Goal: Information Seeking & Learning: Learn about a topic

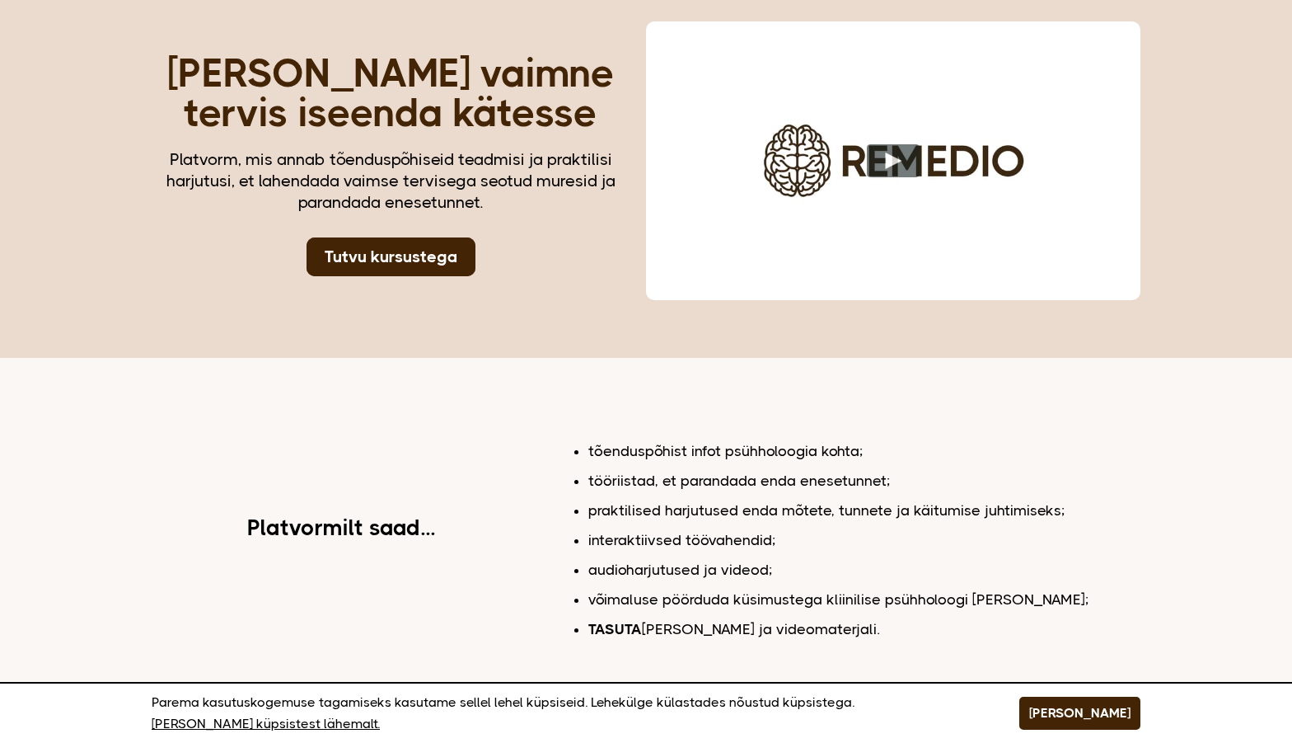
scroll to position [76, 0]
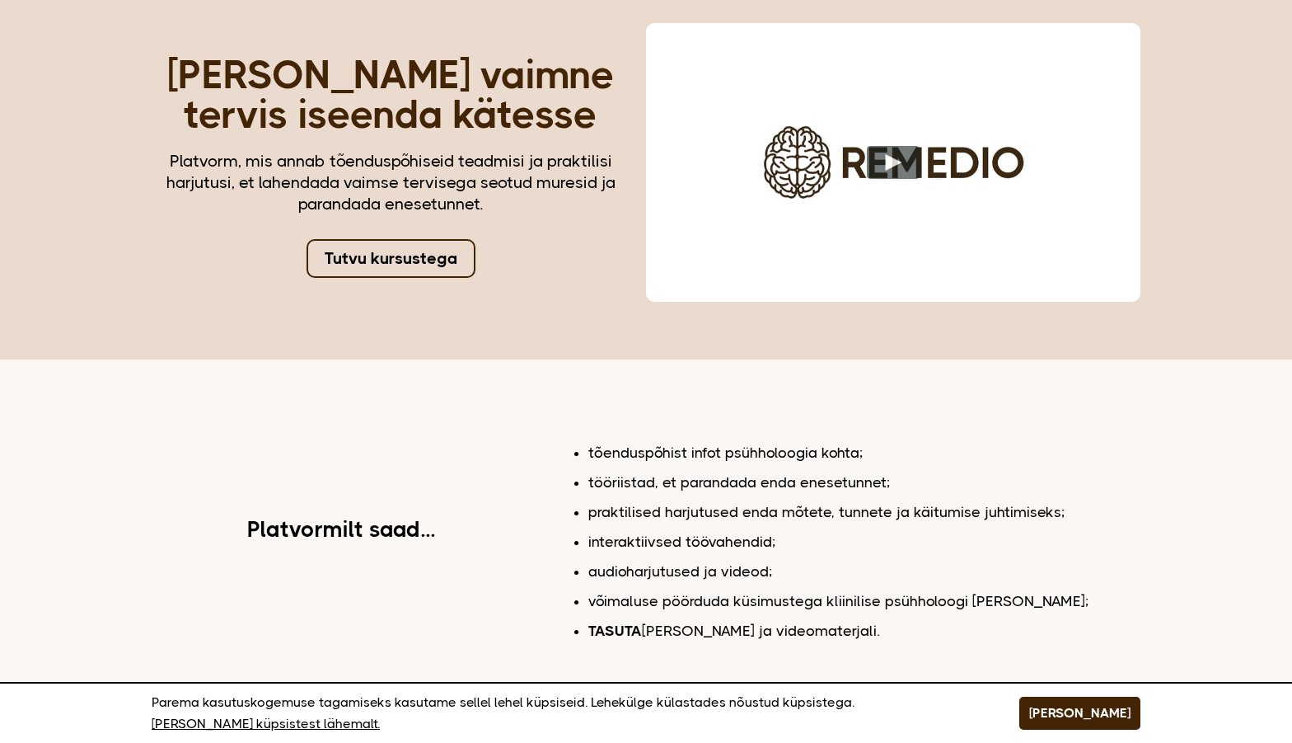
click at [412, 256] on link "Tutvu kursustega" at bounding box center [391, 258] width 169 height 39
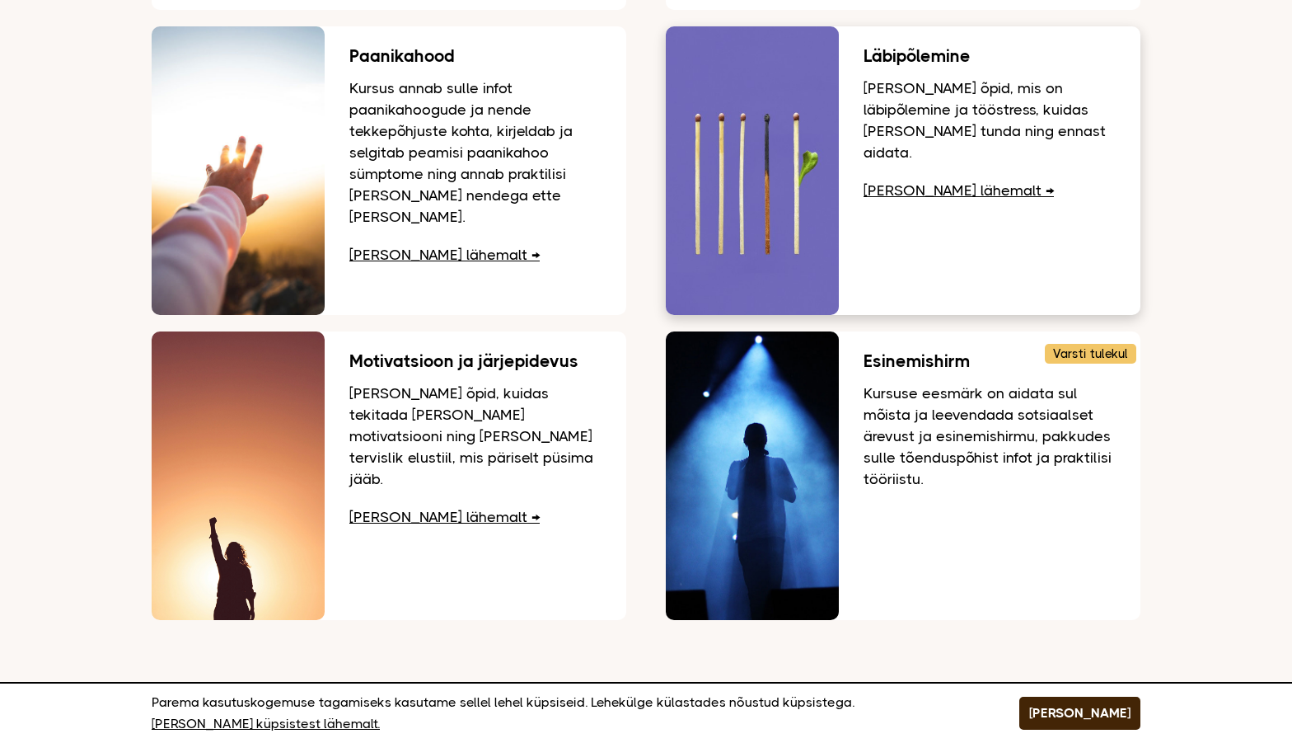
scroll to position [412, 0]
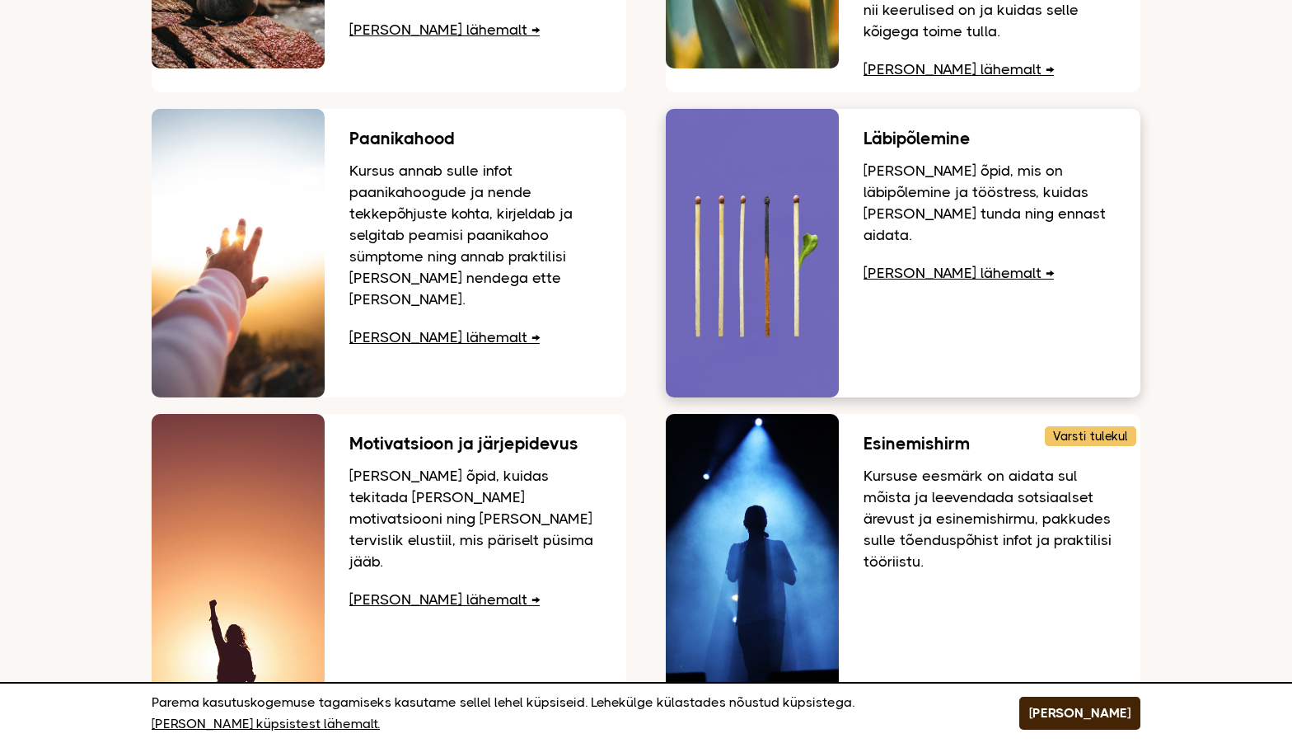
click at [908, 265] on link "[PERSON_NAME] lähemalt" at bounding box center [959, 273] width 190 height 16
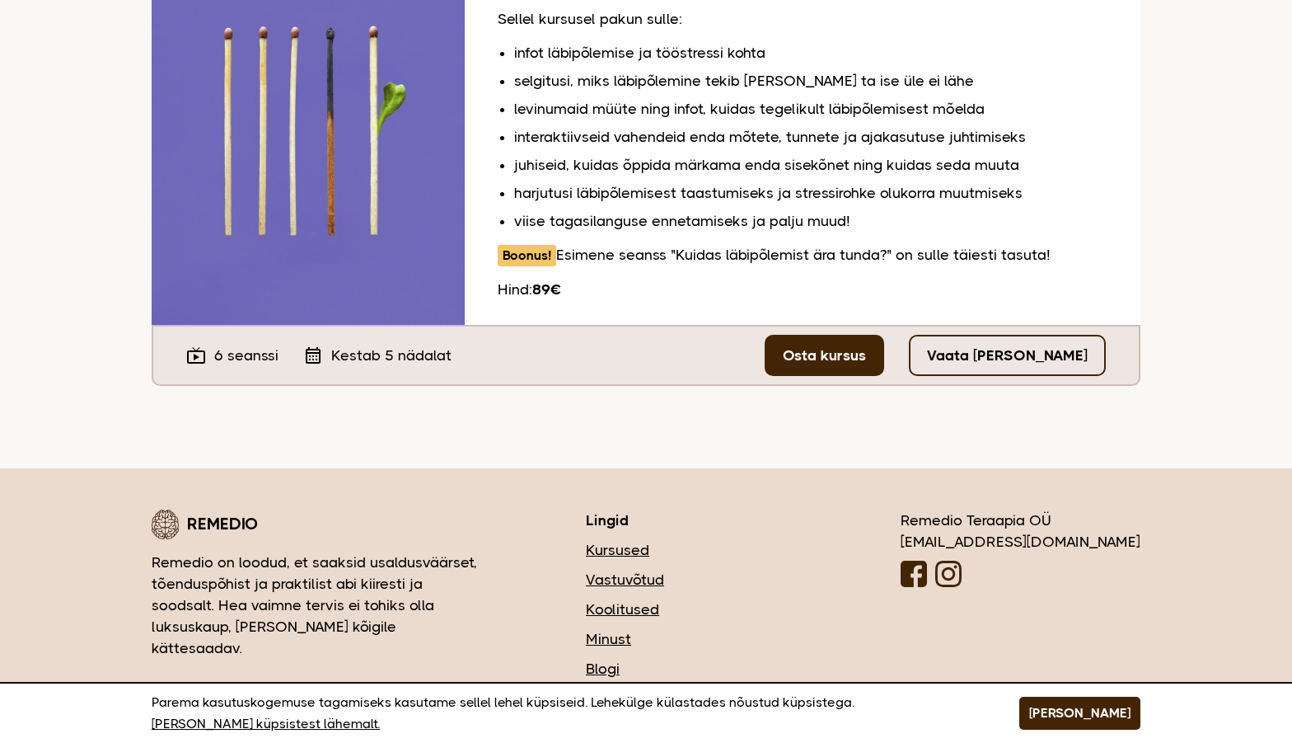
scroll to position [330, 0]
